Goal: Navigation & Orientation: Go to known website

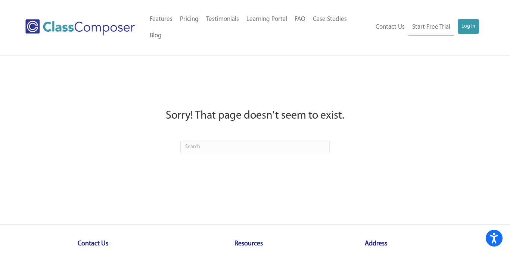
click at [268, 5] on div "Menu Home Old Features Pricing Testimonials Learning Portal FAQ Case Studies Bl…" at bounding box center [254, 27] width 459 height 55
